Goal: Find specific page/section: Find specific page/section

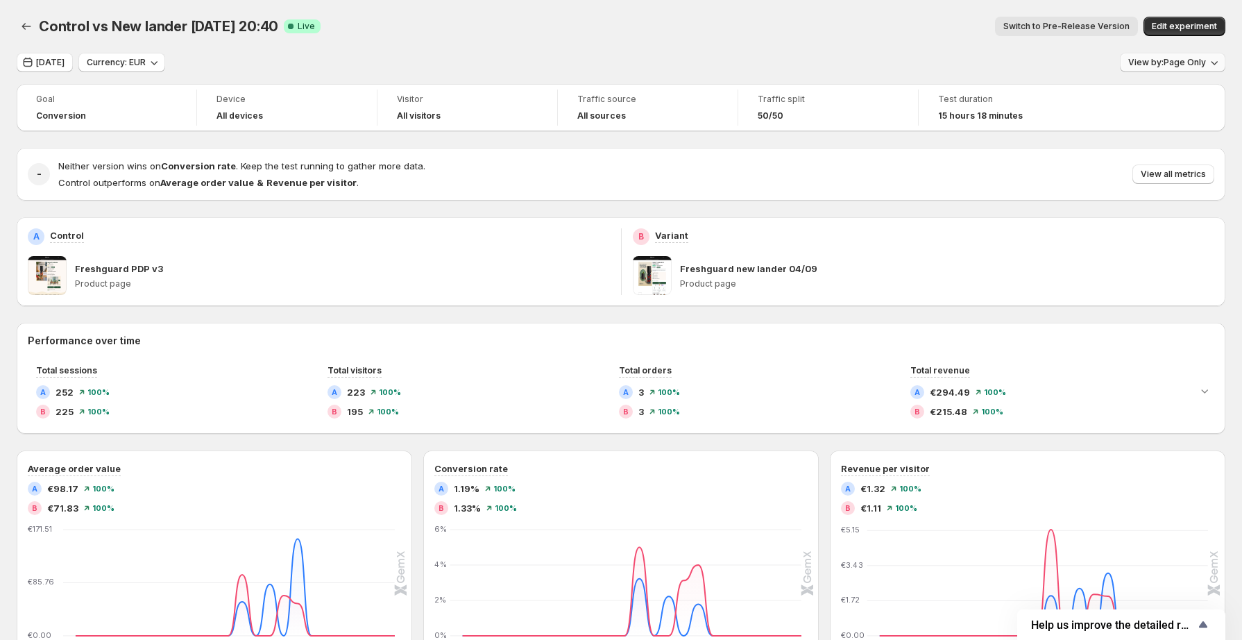
click at [1180, 61] on span "View by: Page Only" at bounding box center [1167, 62] width 78 height 11
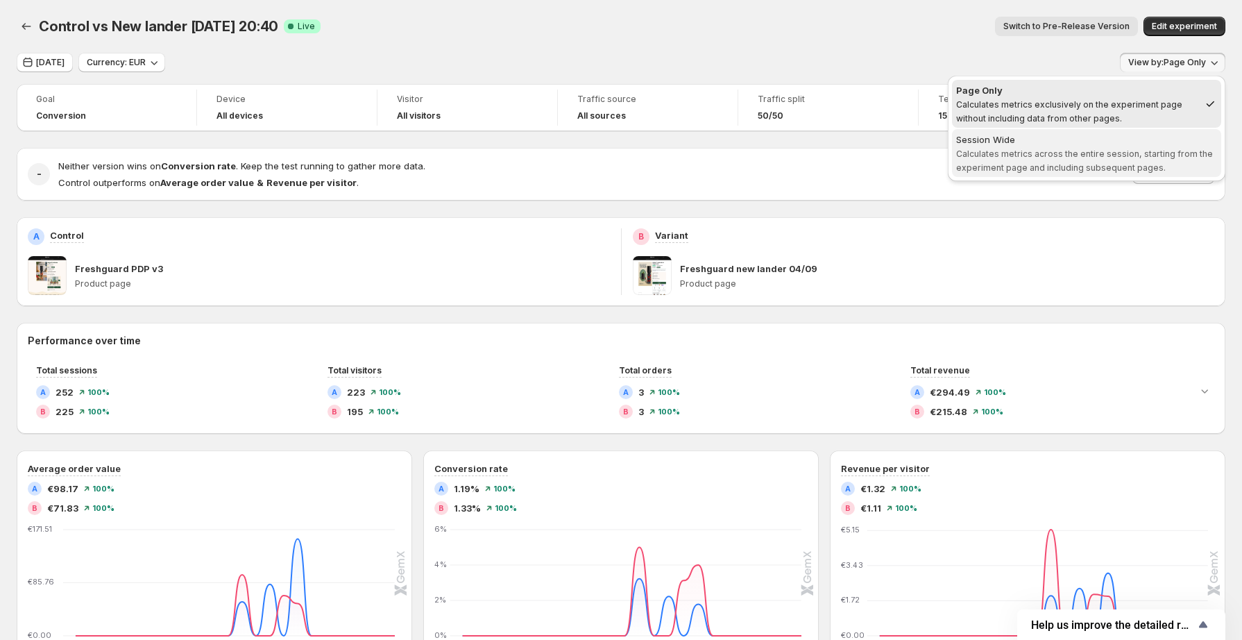
click at [1074, 164] on span "Calculates metrics across the entire session, starting from the experiment page…" at bounding box center [1084, 160] width 257 height 24
